Goal: Book appointment/travel/reservation

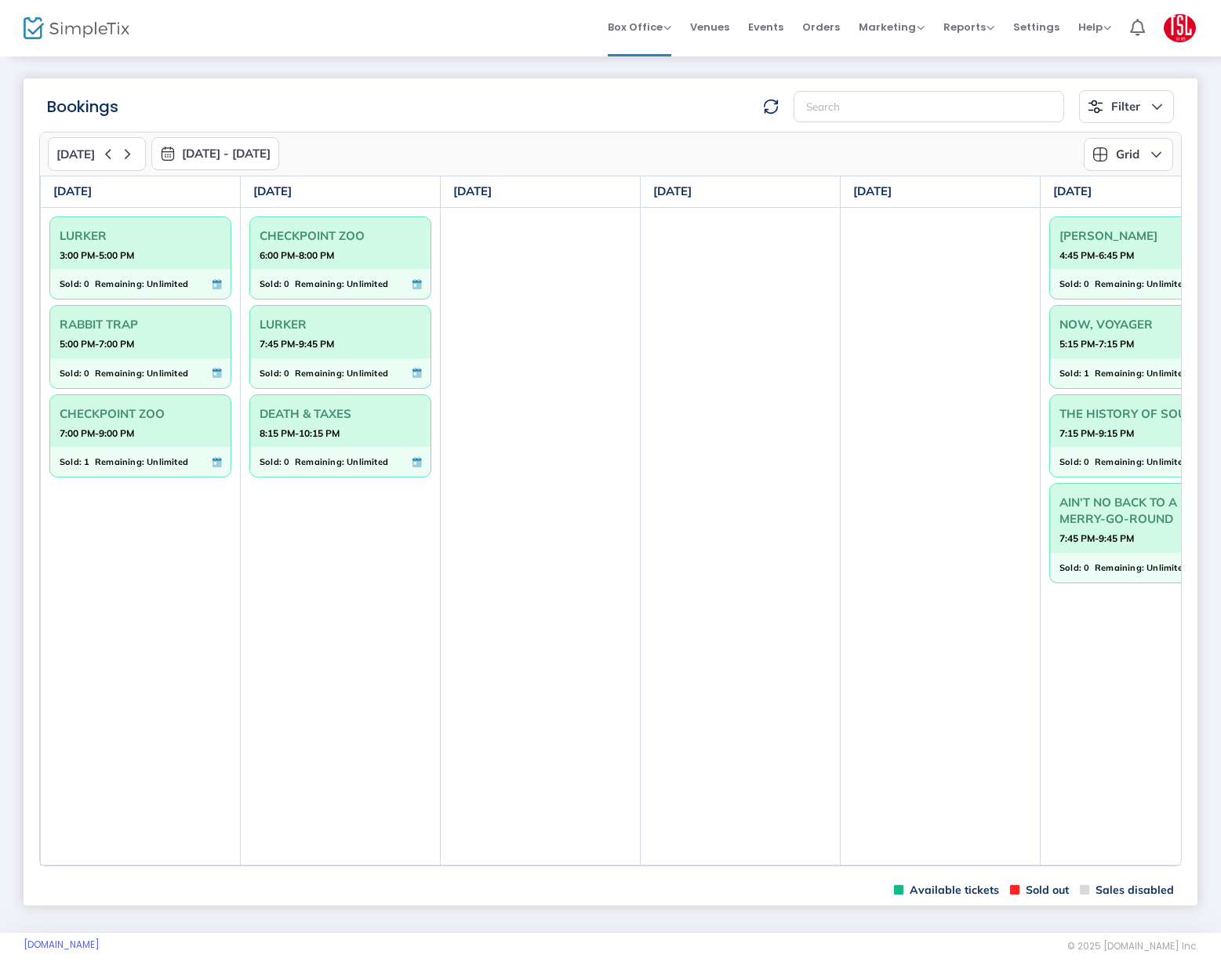
click at [165, 148] on img "button" at bounding box center [168, 153] width 16 height 16
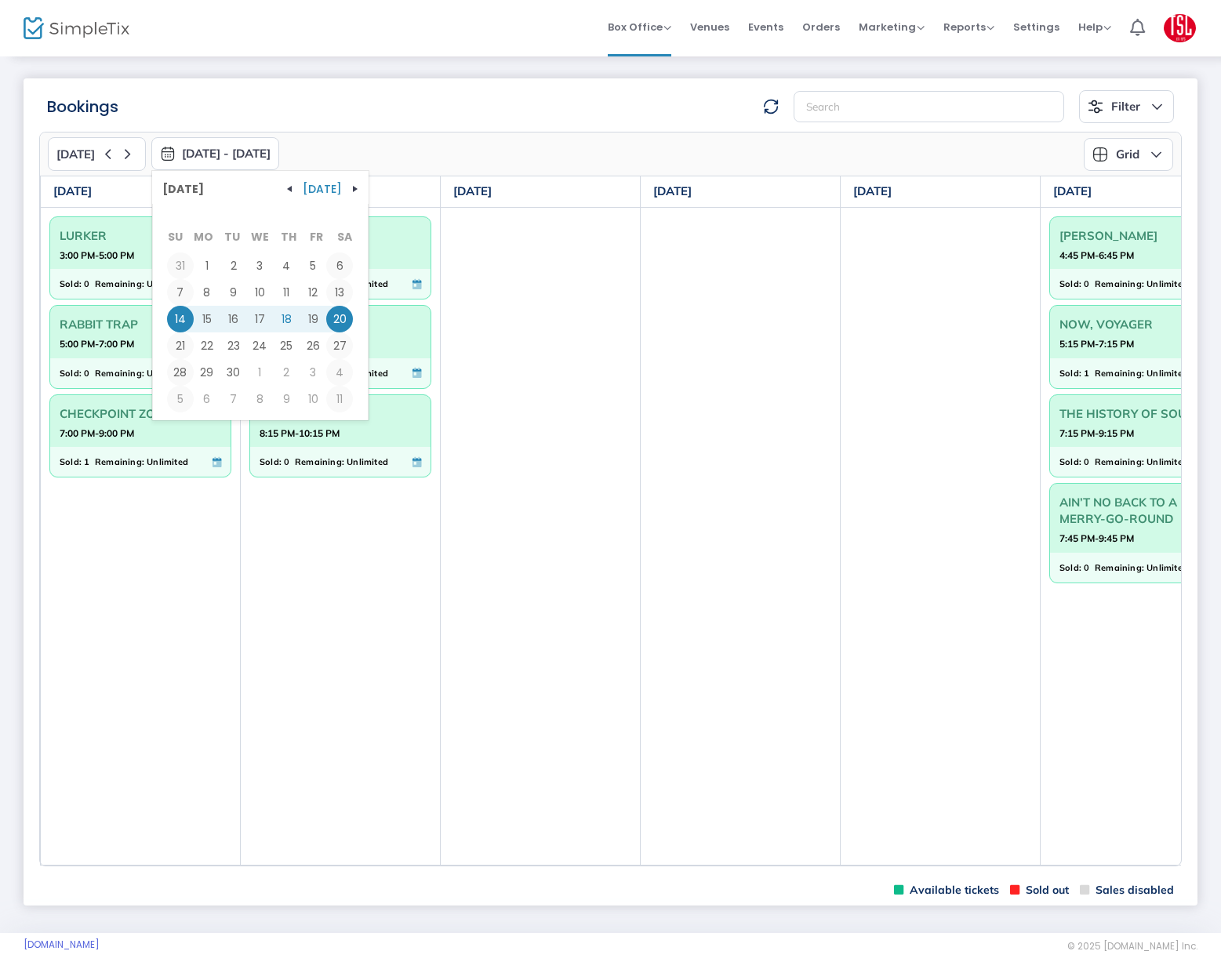
click at [915, 356] on td at bounding box center [940, 535] width 200 height 658
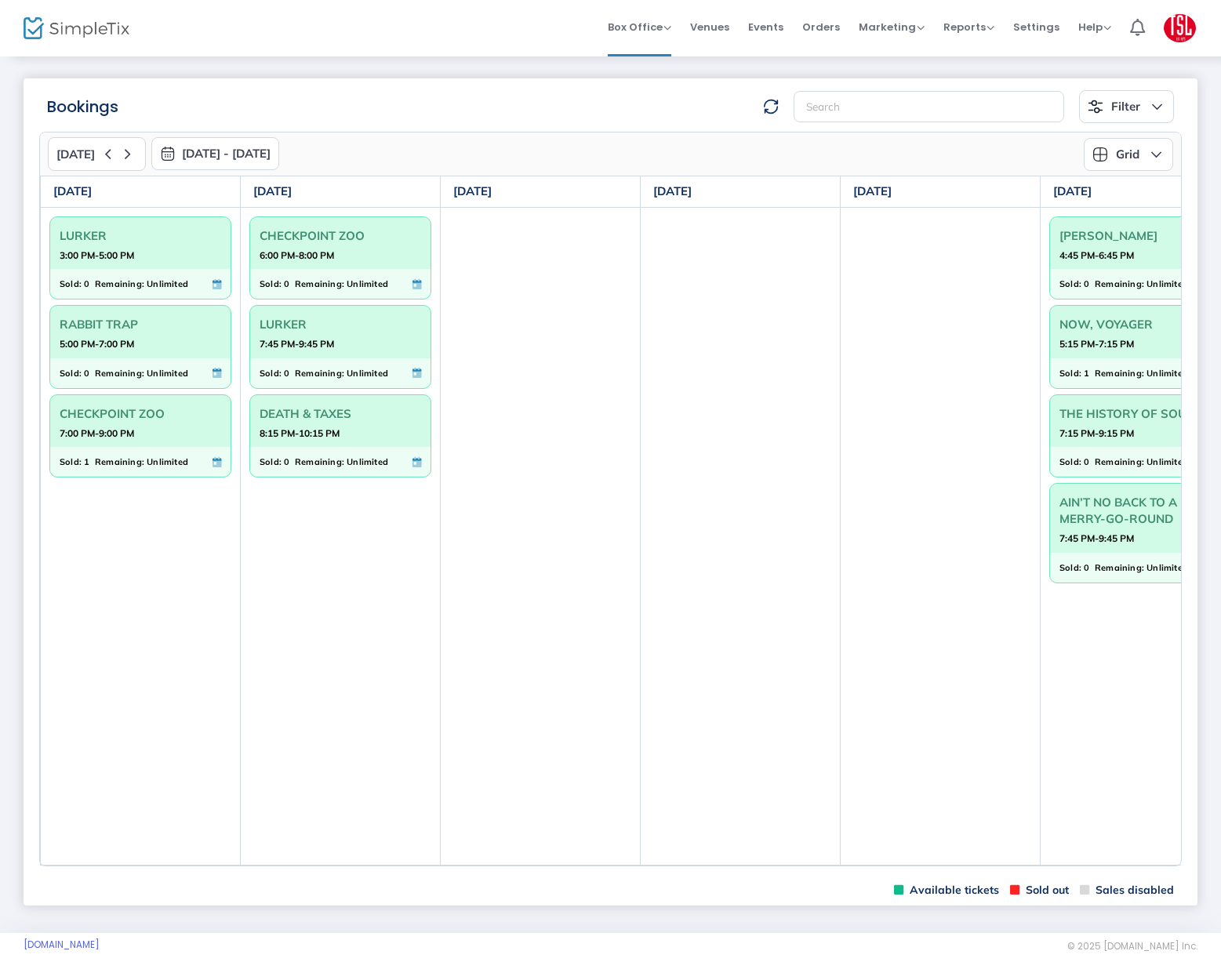
click at [988, 864] on td at bounding box center [940, 535] width 200 height 658
click at [987, 867] on div "Today 9/14/2025 - 9/20/2025 September 2025 Today Su Mo Tu We Th Fr Sa 31 1 2 3 …" at bounding box center [610, 499] width 1142 height 735
click at [975, 867] on div "Today 9/14/2025 - 9/20/2025 September 2025 Today Su Mo Tu We Th Fr Sa 31 1 2 3 …" at bounding box center [610, 499] width 1142 height 735
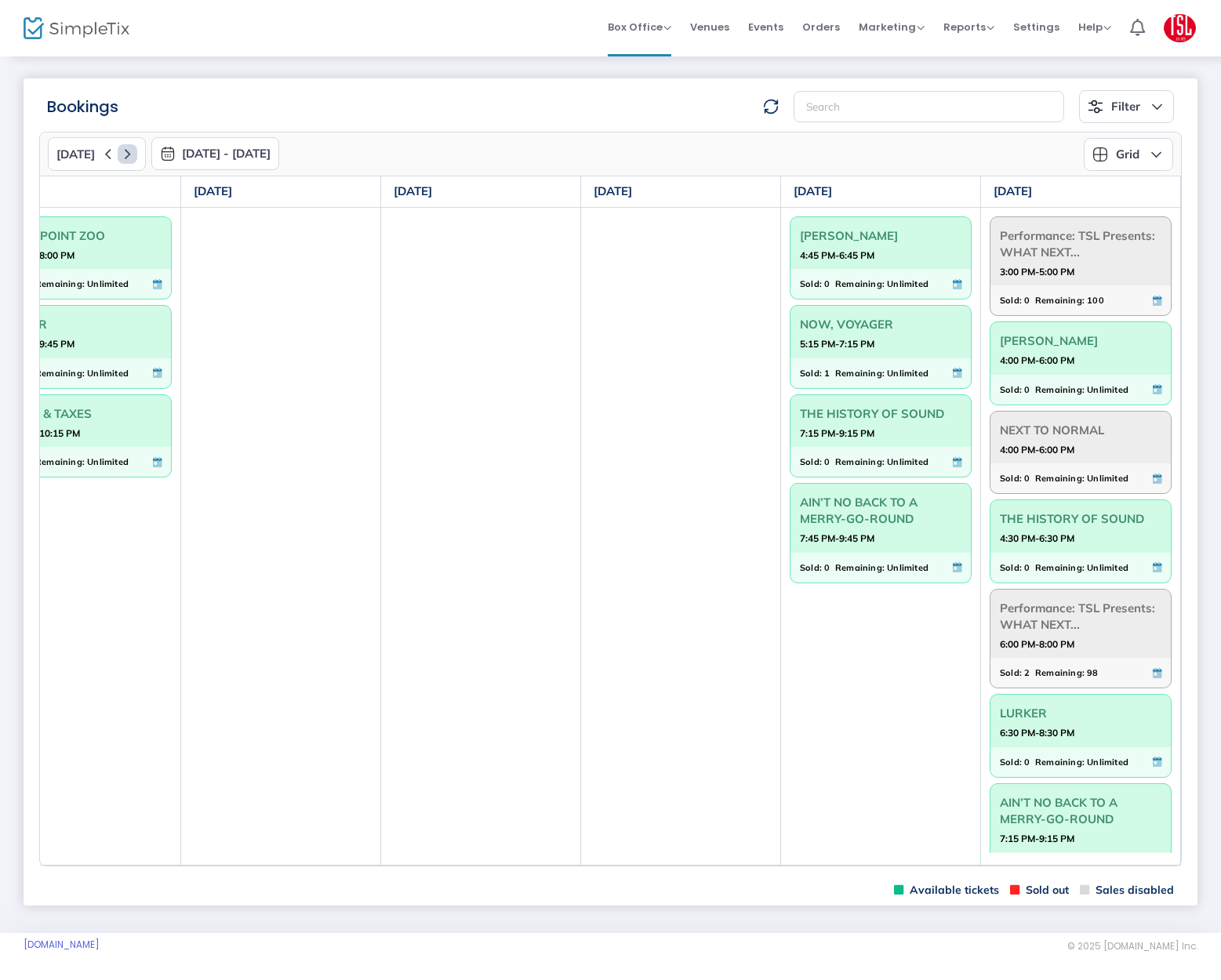
click at [121, 152] on icon at bounding box center [127, 154] width 20 height 20
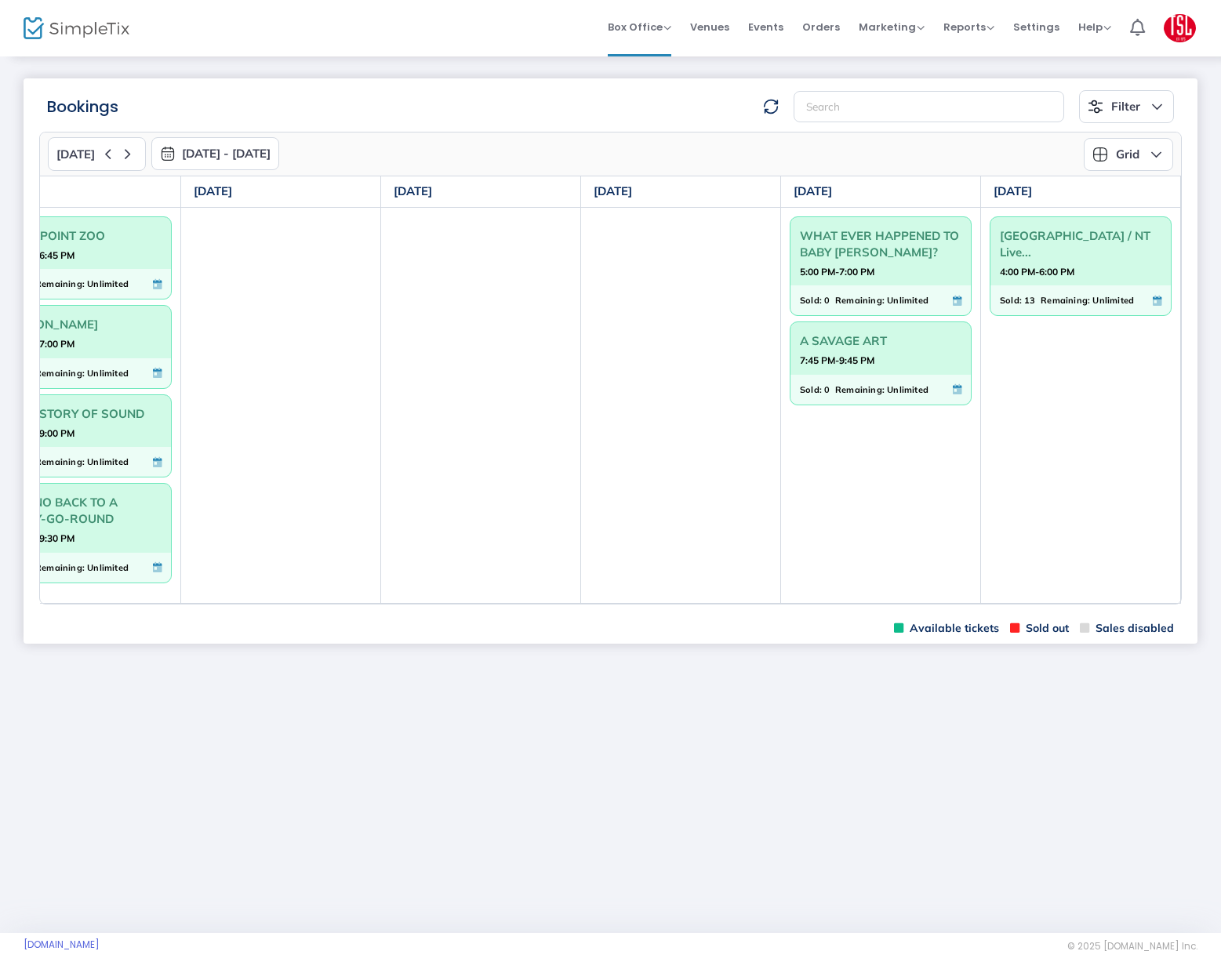
click at [65, 605] on div "Today 9/21/2025 - 9/27/2025 September 2025 Today Su Mo Tu We Th Fr Sa 31 1 2 3 …" at bounding box center [610, 368] width 1142 height 473
click at [64, 602] on td "CHECKPOINT ZOO 4:45 PM-6:45 PM Sold: 0 Remaining: Unlimited RIEFENSTAHL 5:00 PM…" at bounding box center [81, 405] width 200 height 396
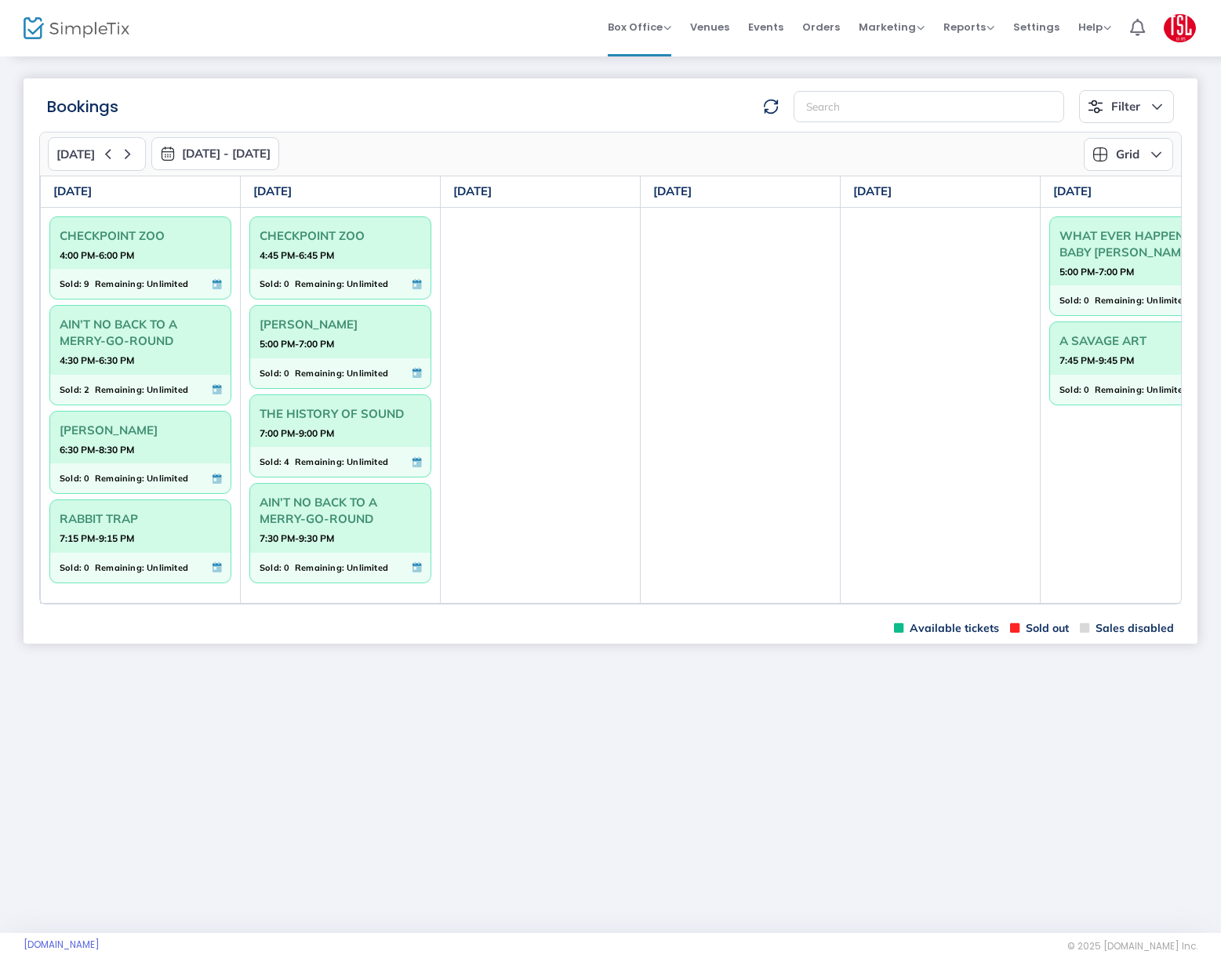
click at [165, 152] on img "button" at bounding box center [168, 153] width 16 height 16
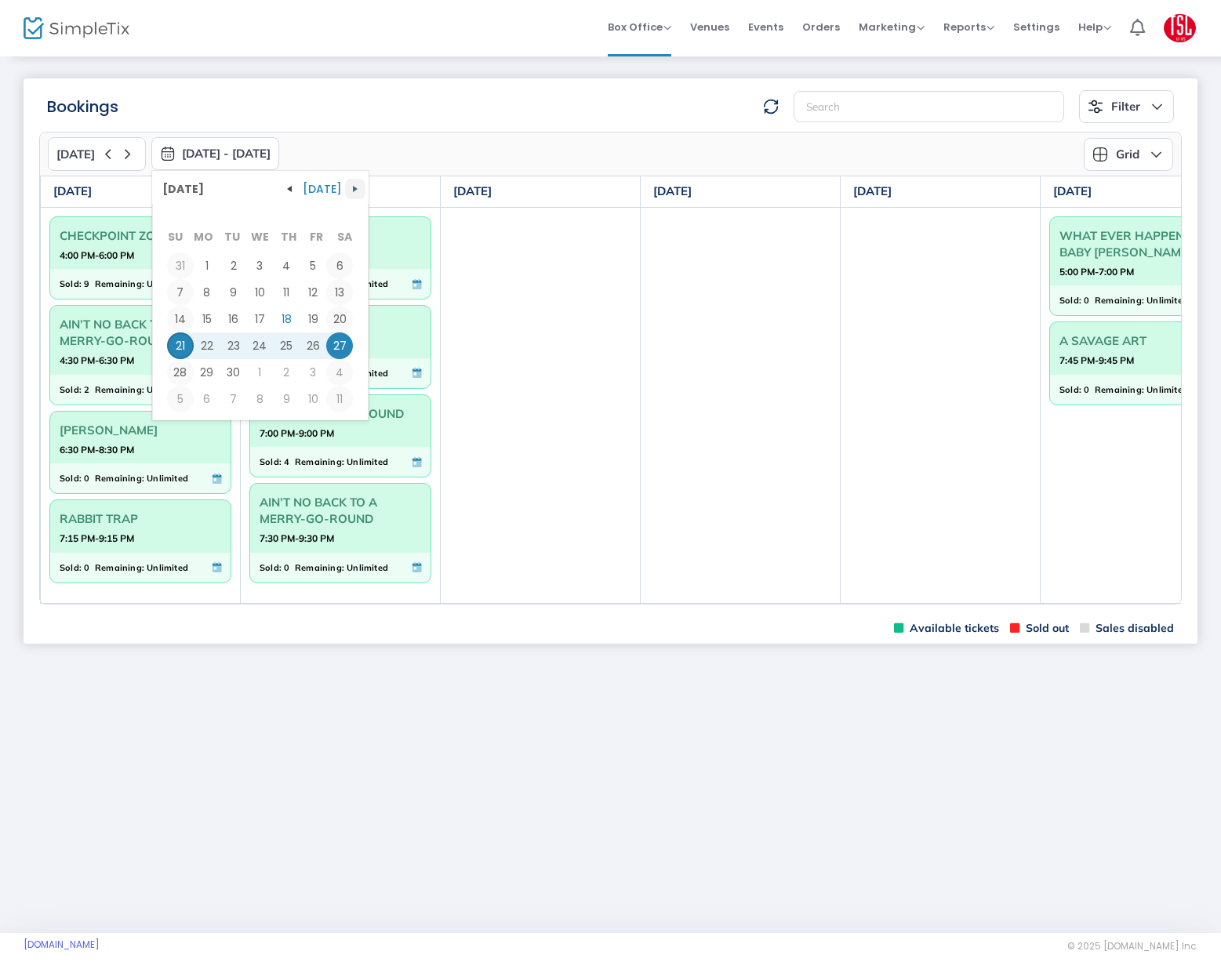
click at [354, 187] on span "button" at bounding box center [355, 189] width 13 height 13
click at [333, 265] on span "4" at bounding box center [339, 265] width 26 height 26
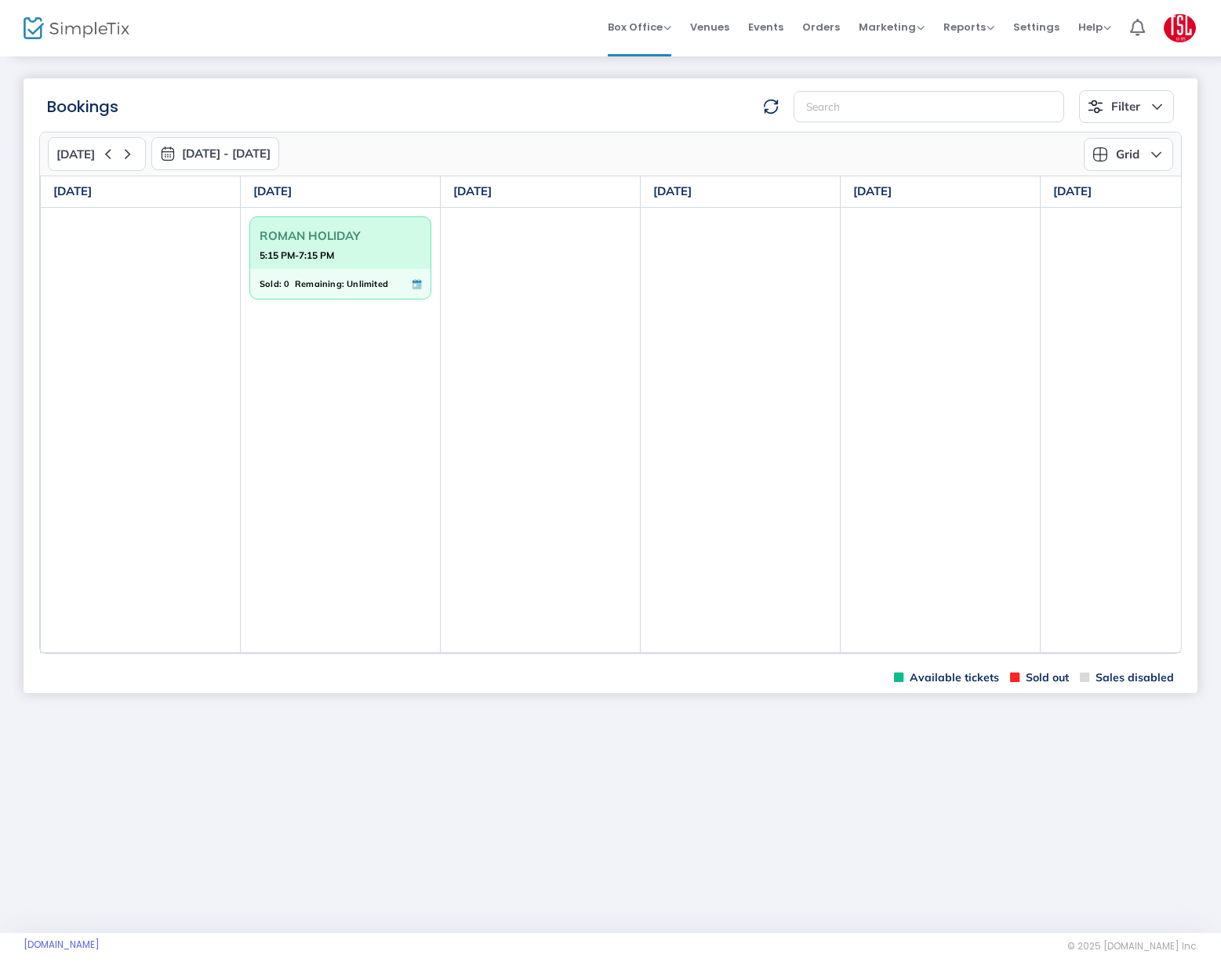
click at [1003, 652] on td at bounding box center [940, 430] width 200 height 446
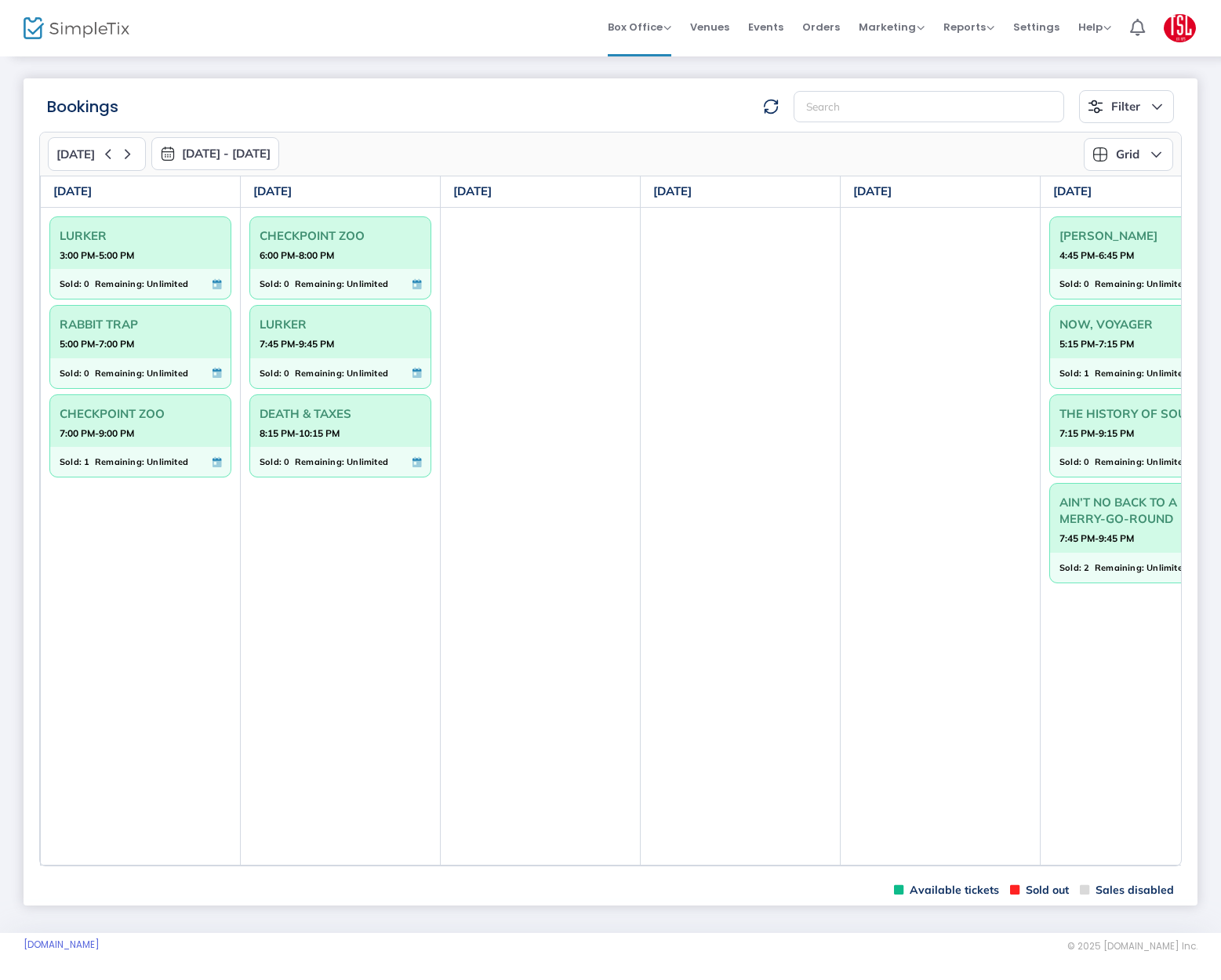
click at [168, 150] on img "button" at bounding box center [168, 153] width 16 height 16
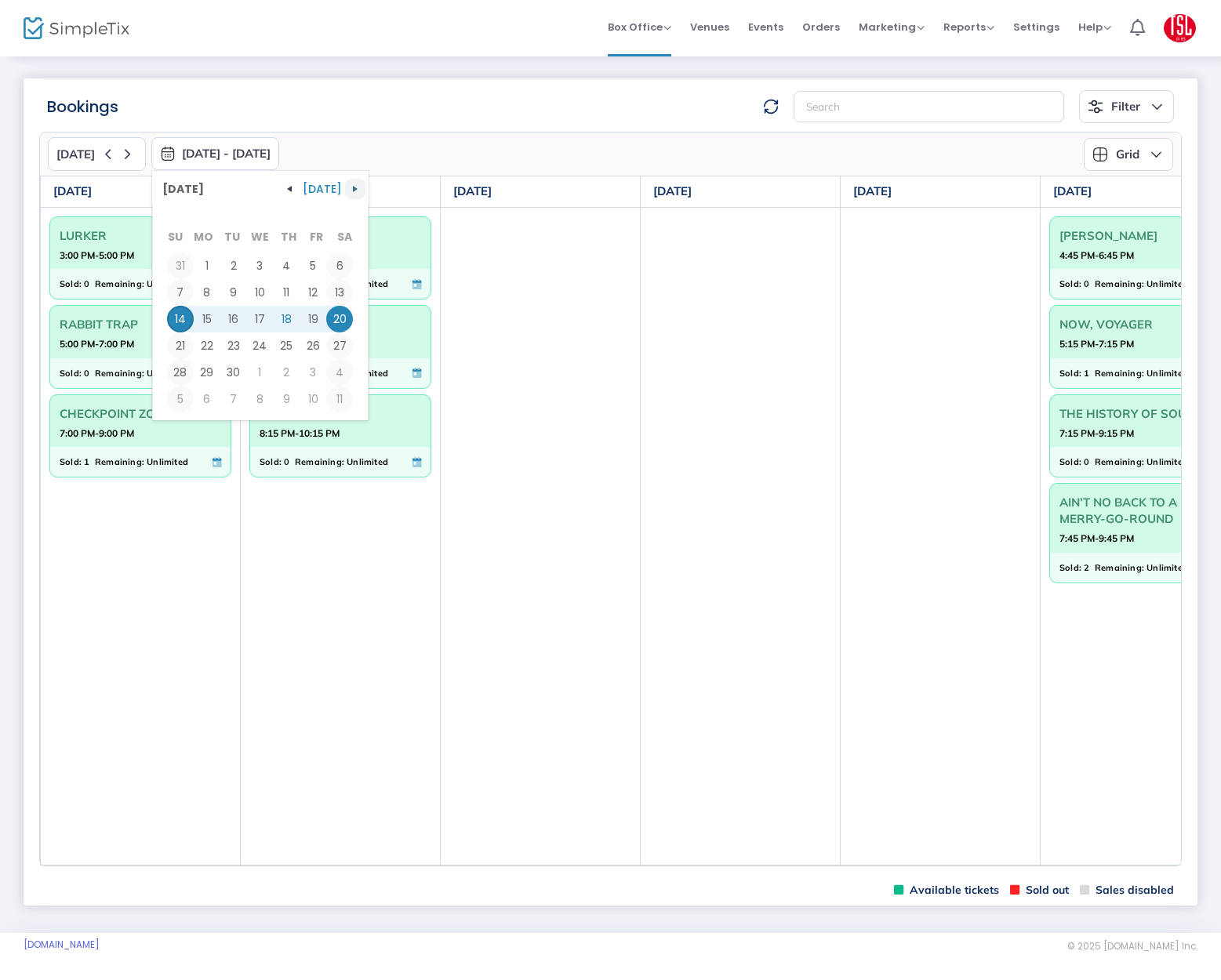
click at [349, 187] on span "button" at bounding box center [355, 189] width 13 height 13
click at [333, 264] on span "4" at bounding box center [339, 265] width 26 height 26
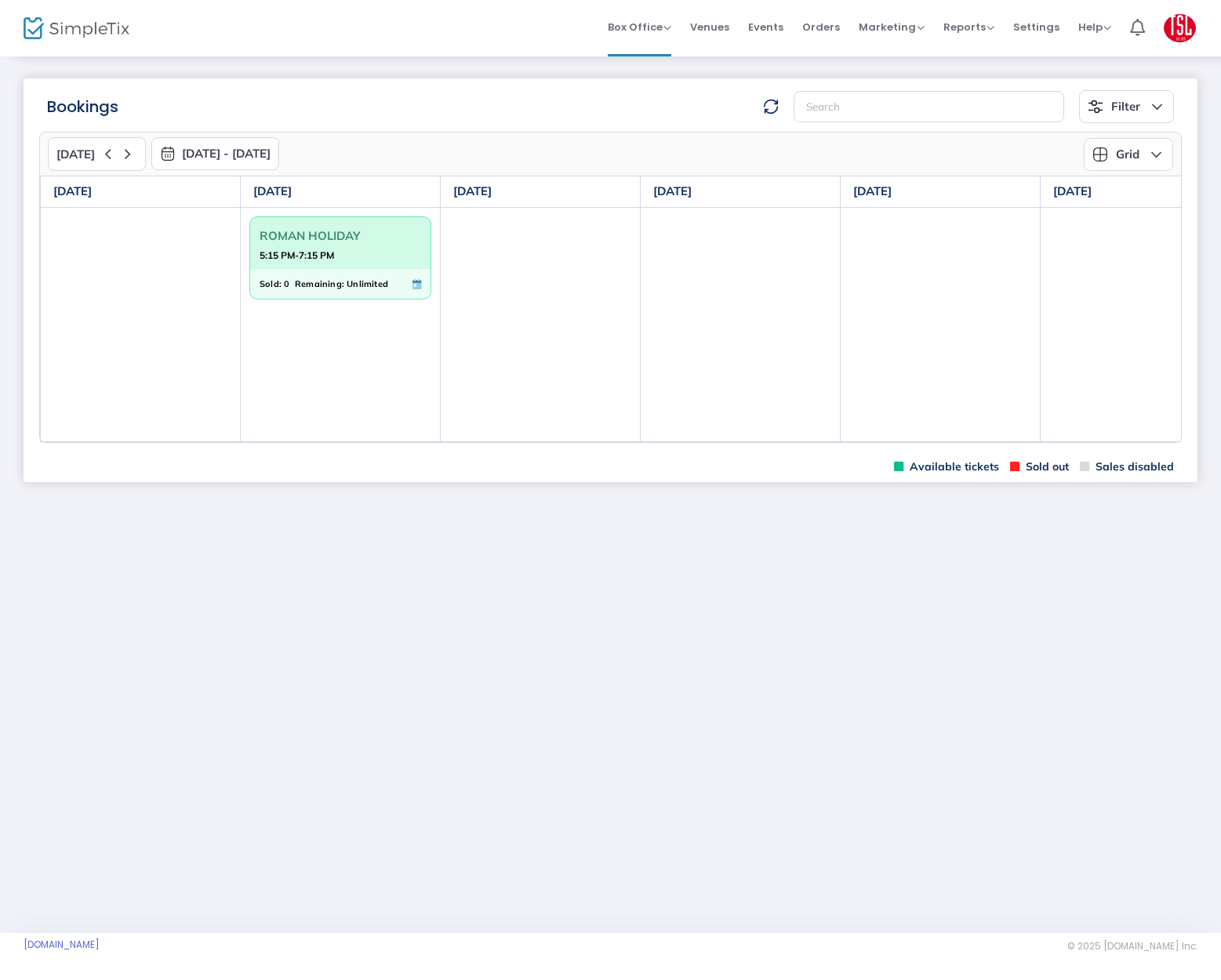
scroll to position [0, 260]
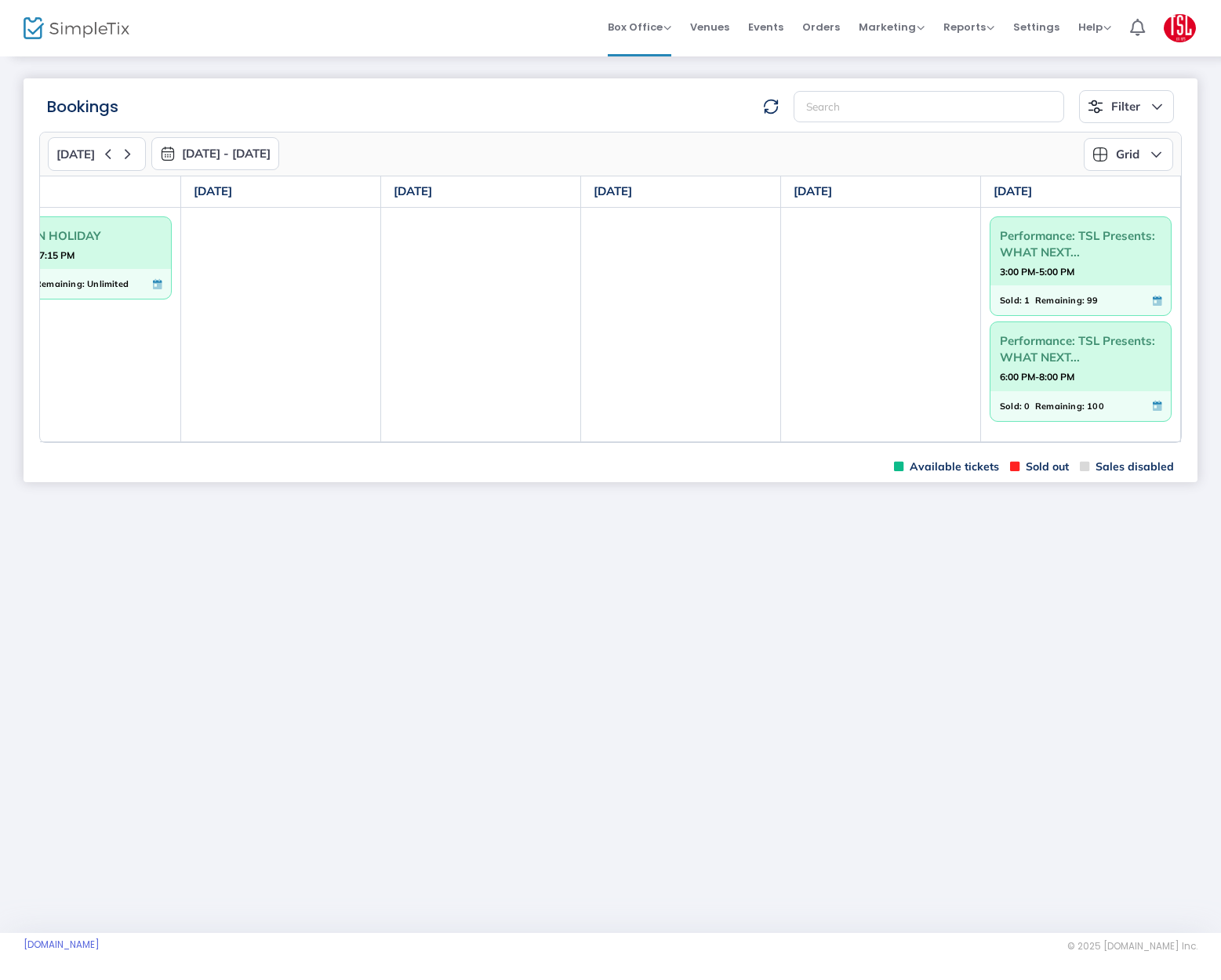
click at [1031, 583] on div "Bookings Filter Minimum available capacity Events ROMAN HOLIDAY Performance: TS…" at bounding box center [610, 493] width 1221 height 878
